Goal: Task Accomplishment & Management: Complete application form

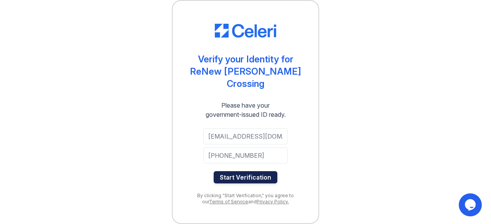
click at [255, 175] on button "Start Verification" at bounding box center [246, 177] width 64 height 12
